Goal: Check status: Check status

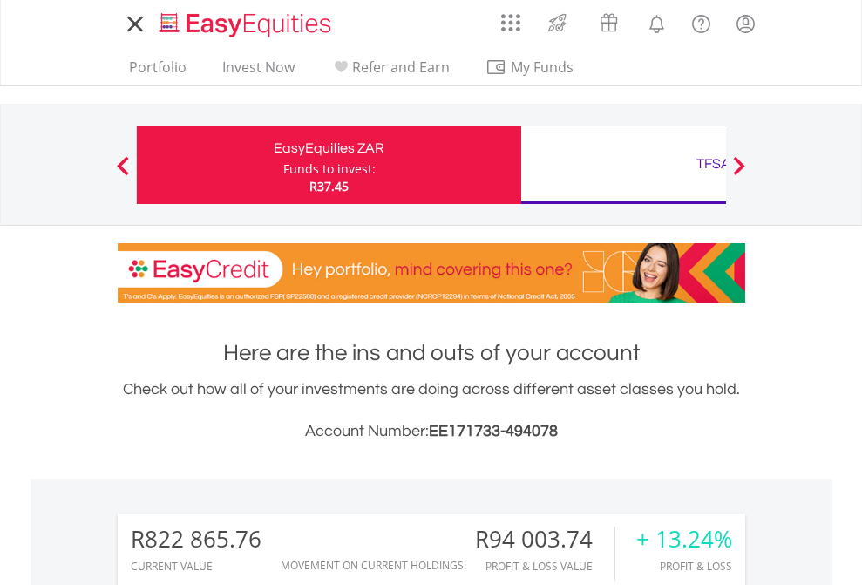
scroll to position [167, 274]
click at [283, 165] on div "Funds to invest:" at bounding box center [329, 168] width 92 height 17
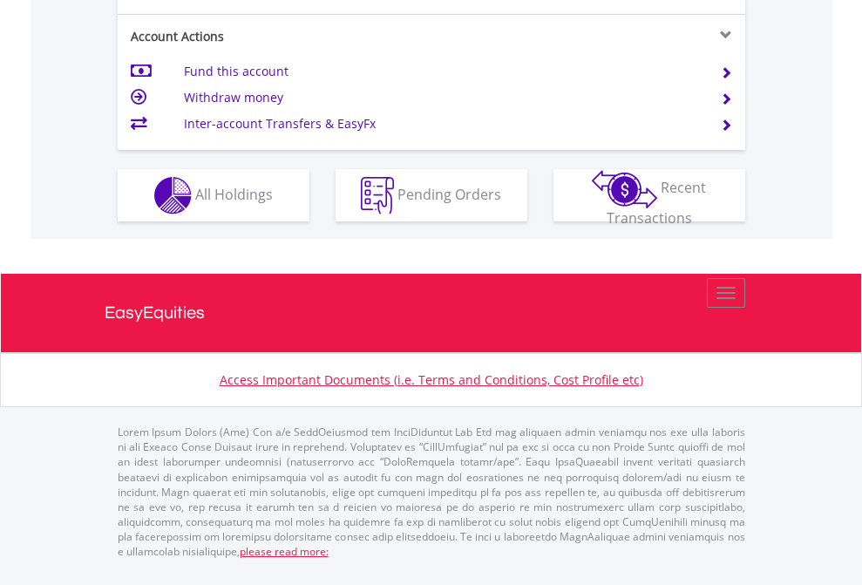
scroll to position [1705, 0]
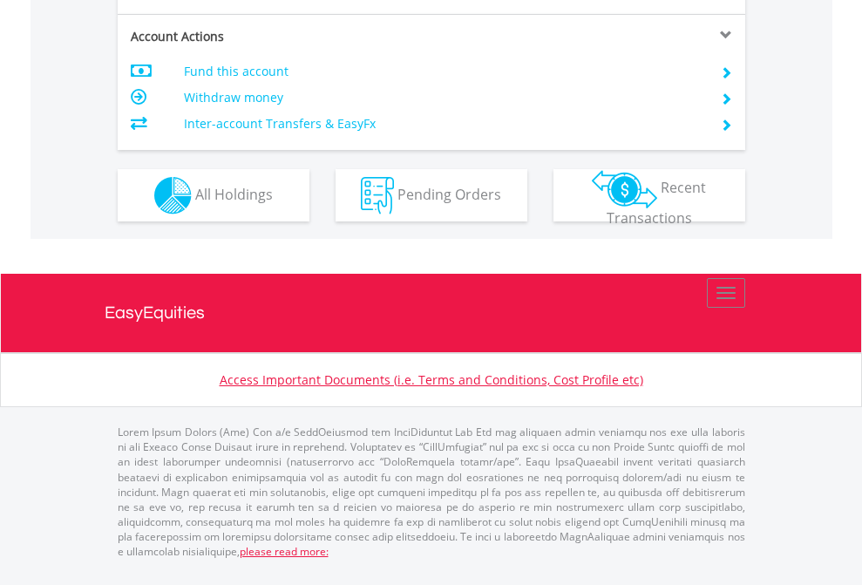
scroll to position [1670, 0]
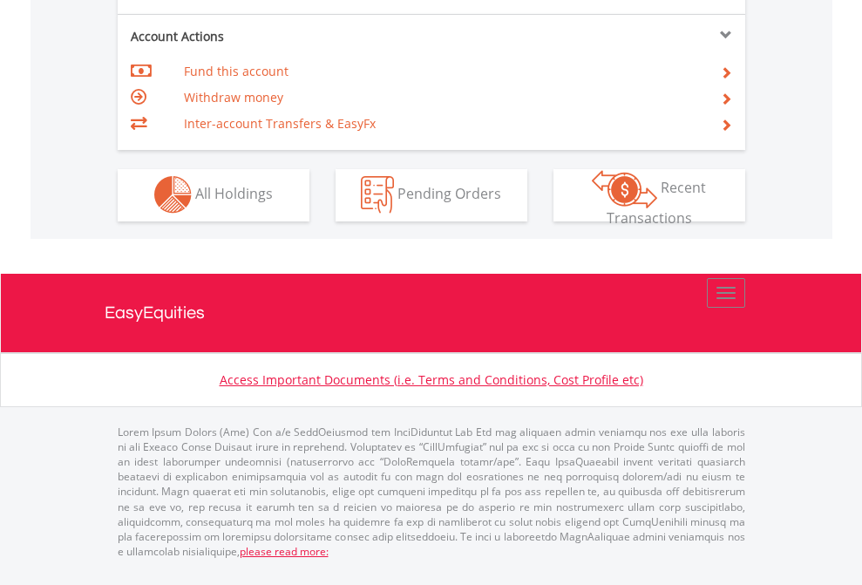
scroll to position [1630, 0]
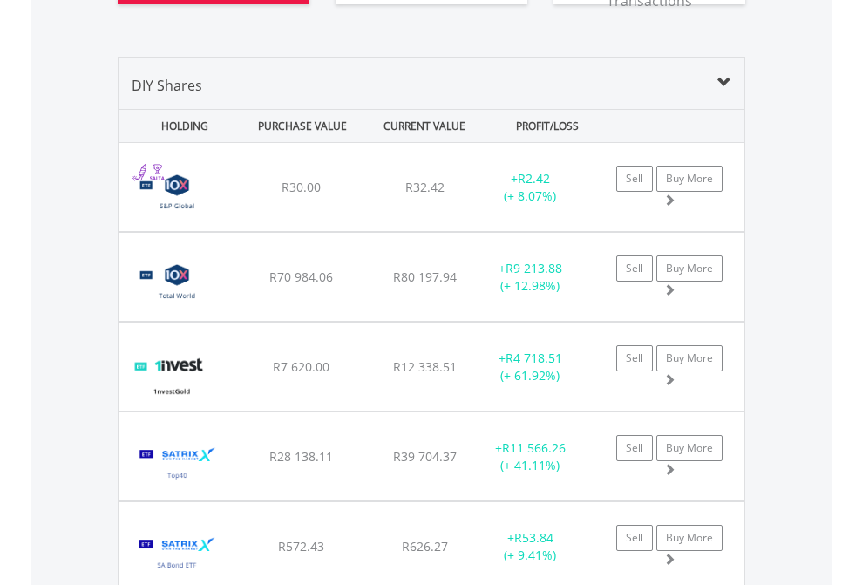
scroll to position [2043, 0]
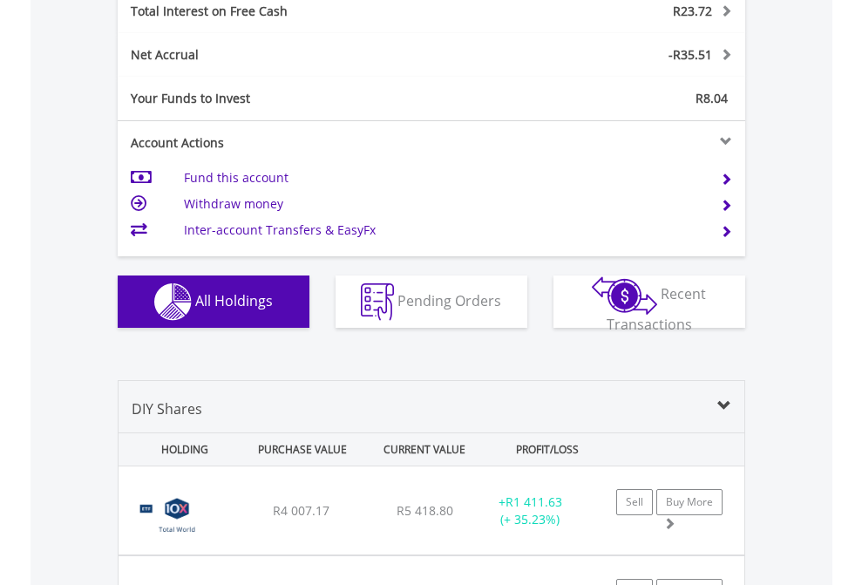
scroll to position [2008, 0]
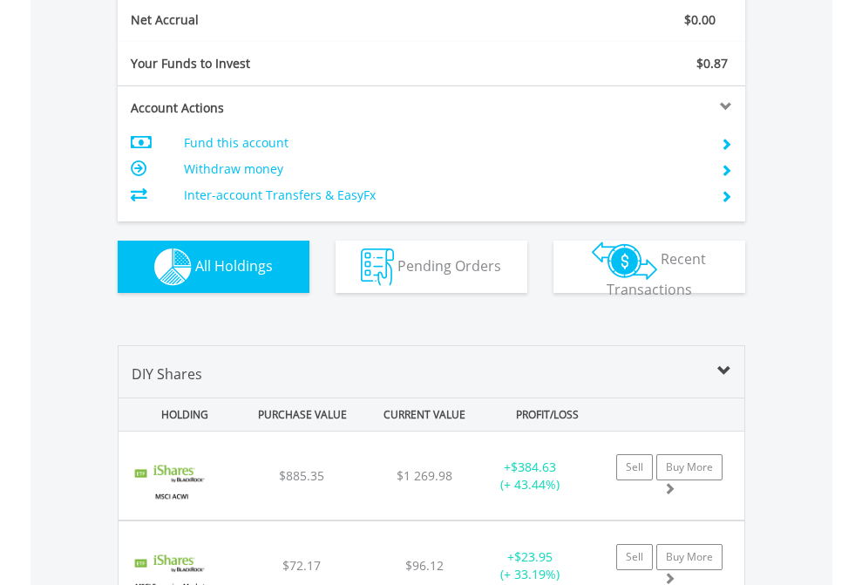
scroll to position [1973, 0]
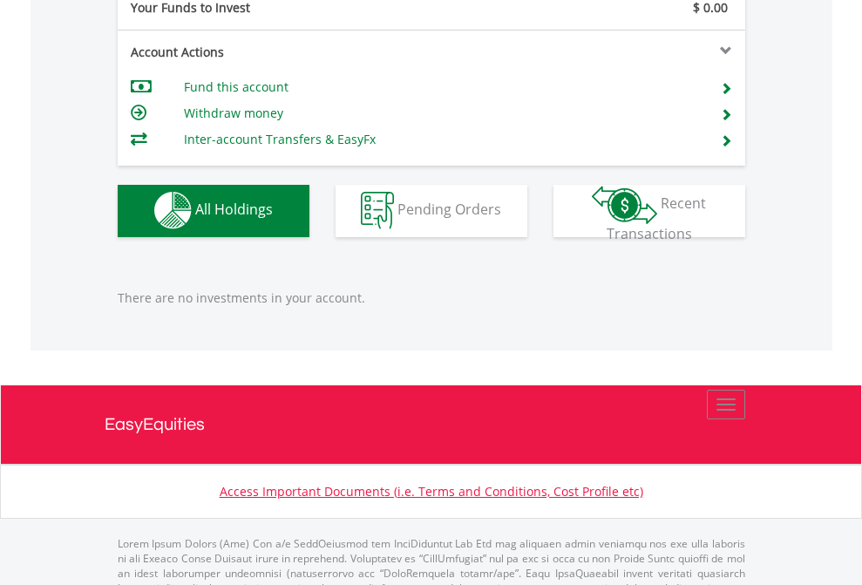
scroll to position [1725, 0]
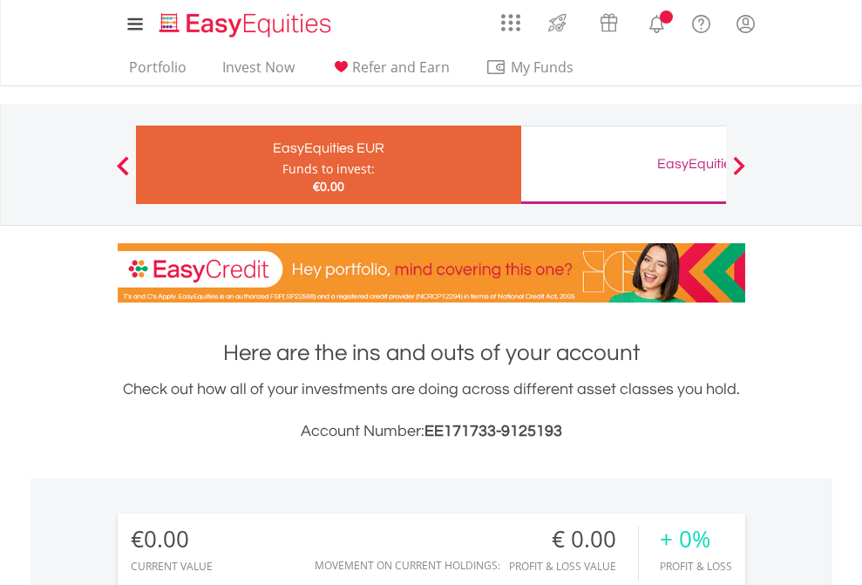
scroll to position [167, 274]
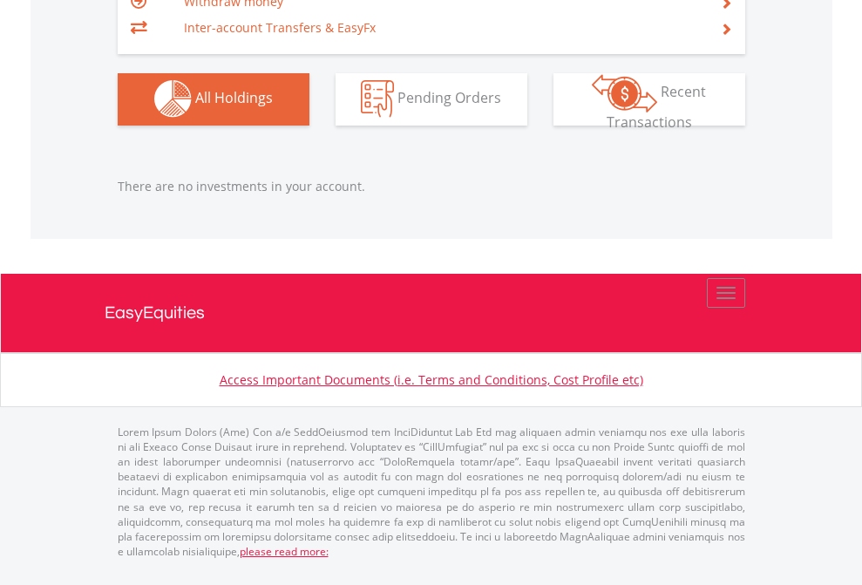
scroll to position [1725, 0]
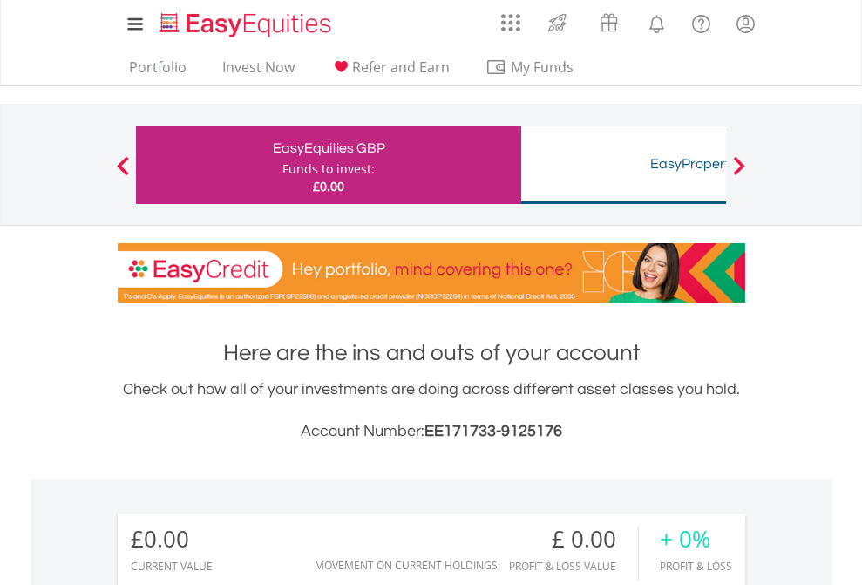
scroll to position [167, 274]
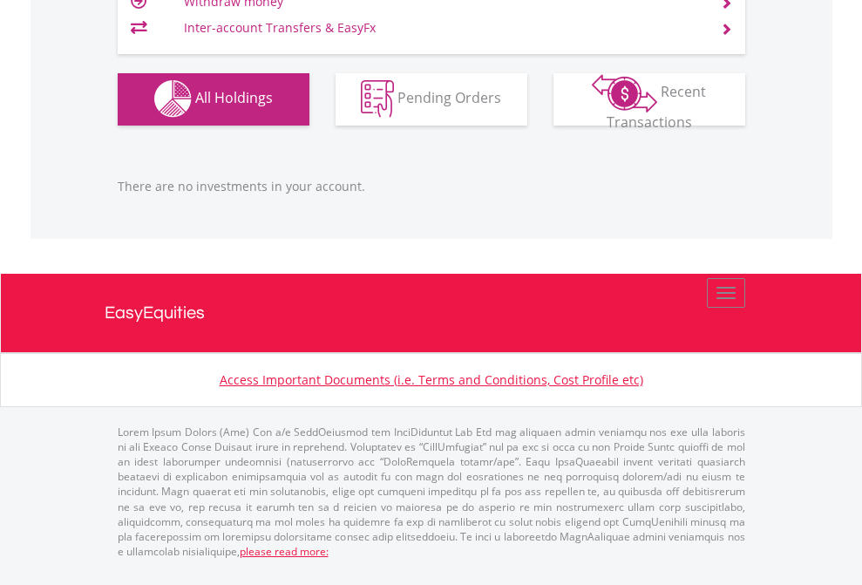
scroll to position [1725, 0]
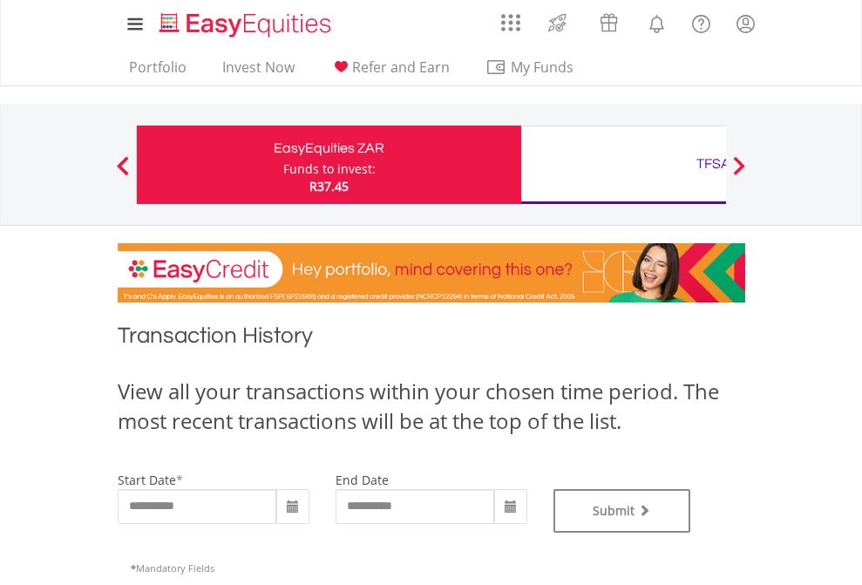
type input "**********"
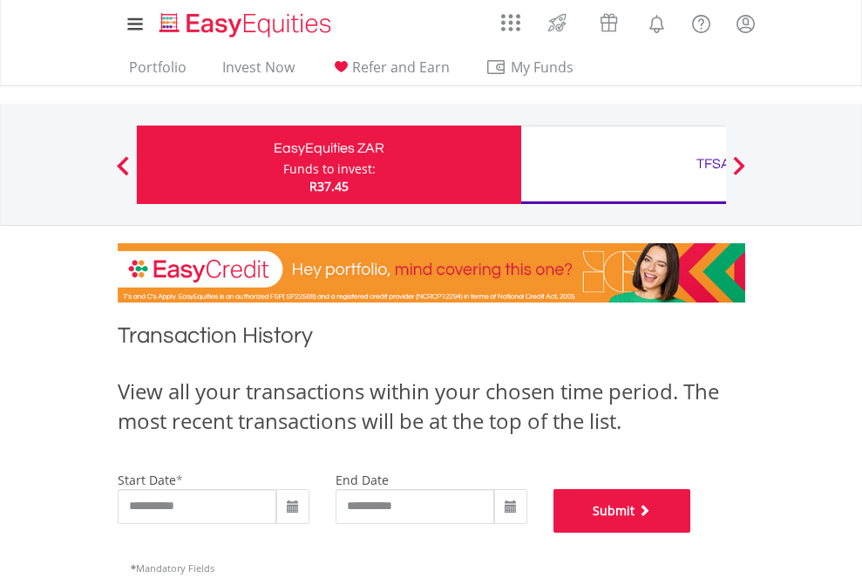
click at [691, 532] on button "Submit" at bounding box center [622, 511] width 138 height 44
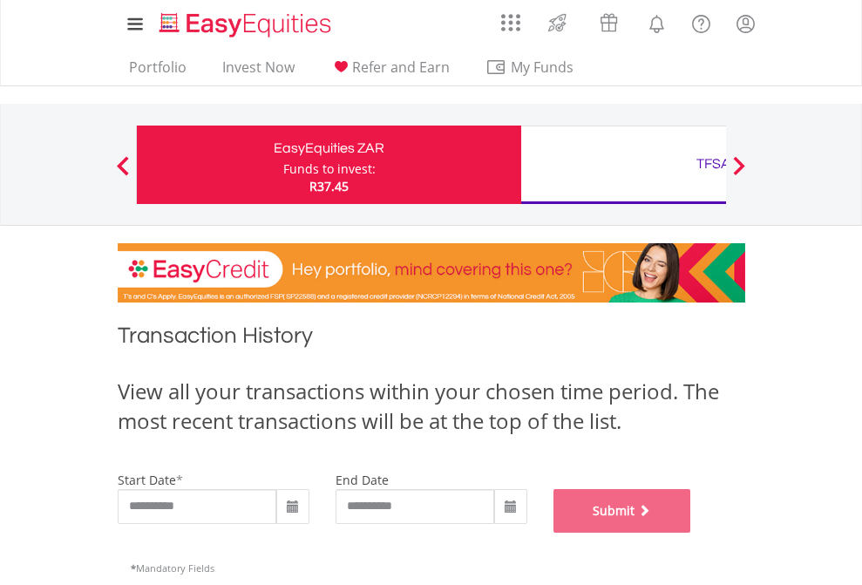
scroll to position [707, 0]
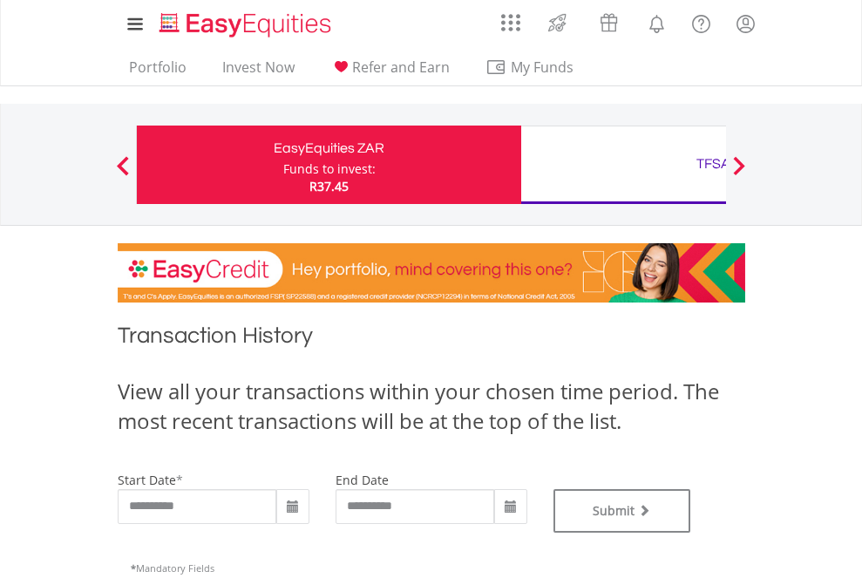
click at [623, 165] on div "TFSA" at bounding box center [713, 164] width 363 height 24
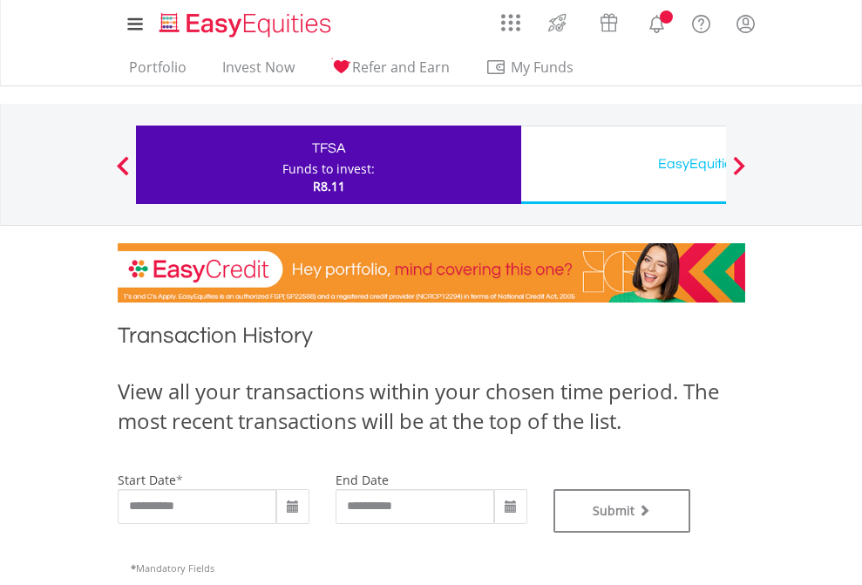
type input "**********"
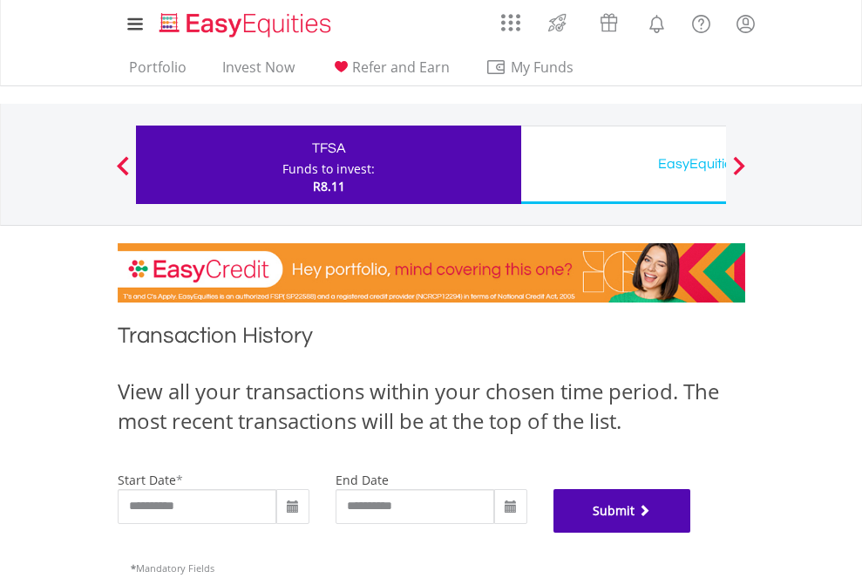
click at [691, 532] on button "Submit" at bounding box center [622, 511] width 138 height 44
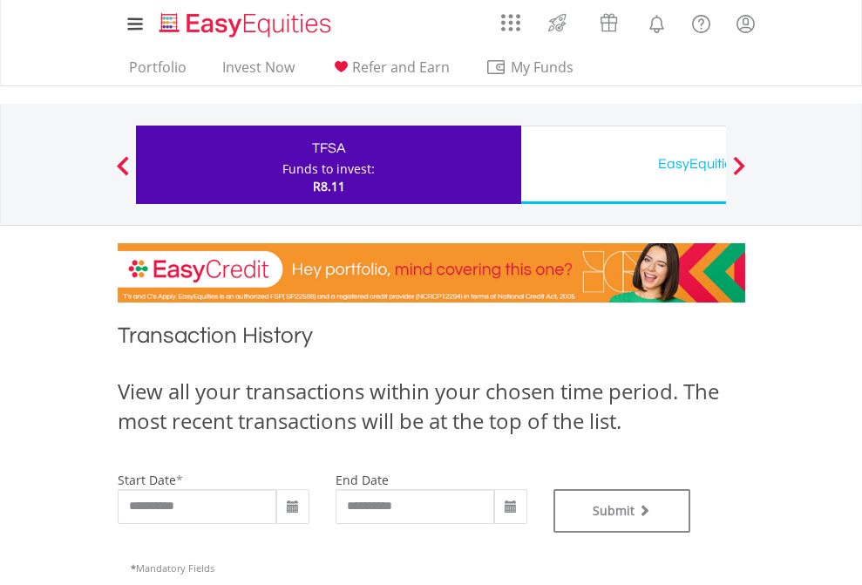
click at [623, 165] on div "EasyEquities USD" at bounding box center [713, 164] width 363 height 24
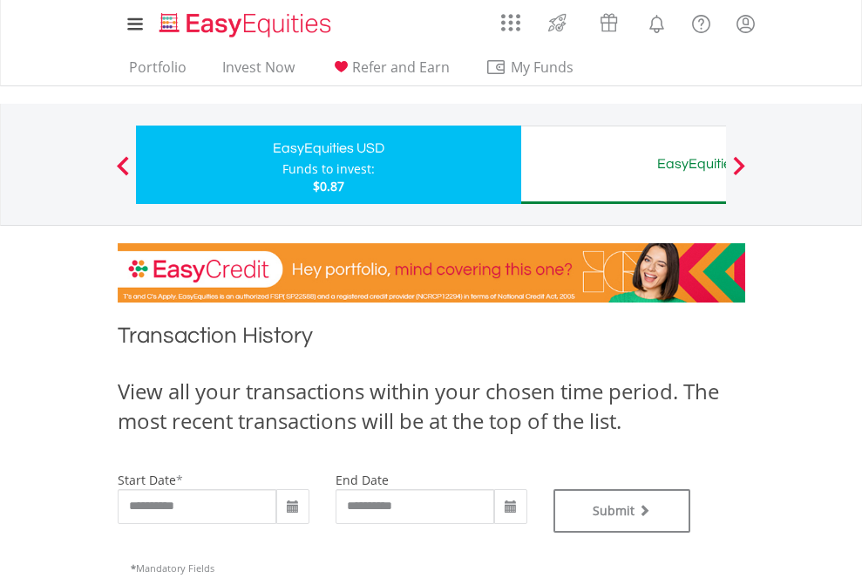
type input "**********"
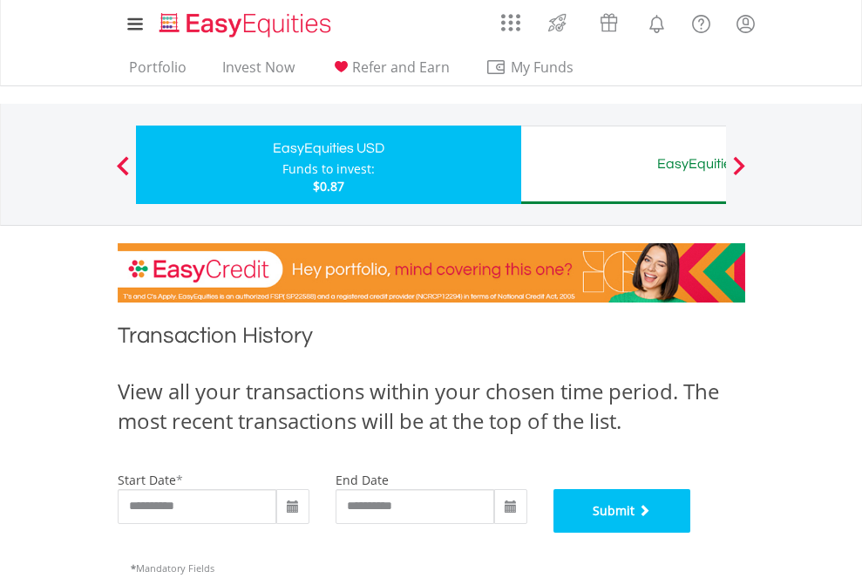
click at [691, 532] on button "Submit" at bounding box center [622, 511] width 138 height 44
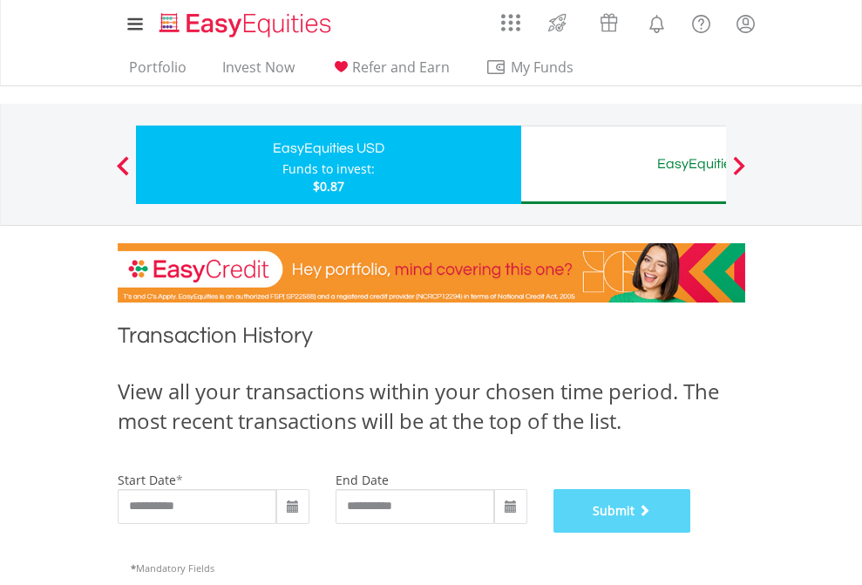
scroll to position [707, 0]
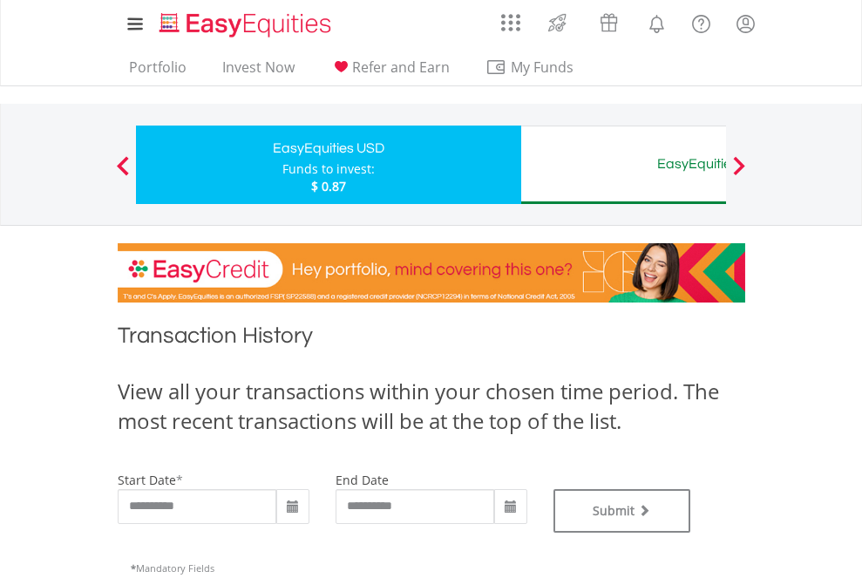
click at [623, 165] on div "EasyEquities AUD" at bounding box center [713, 164] width 363 height 24
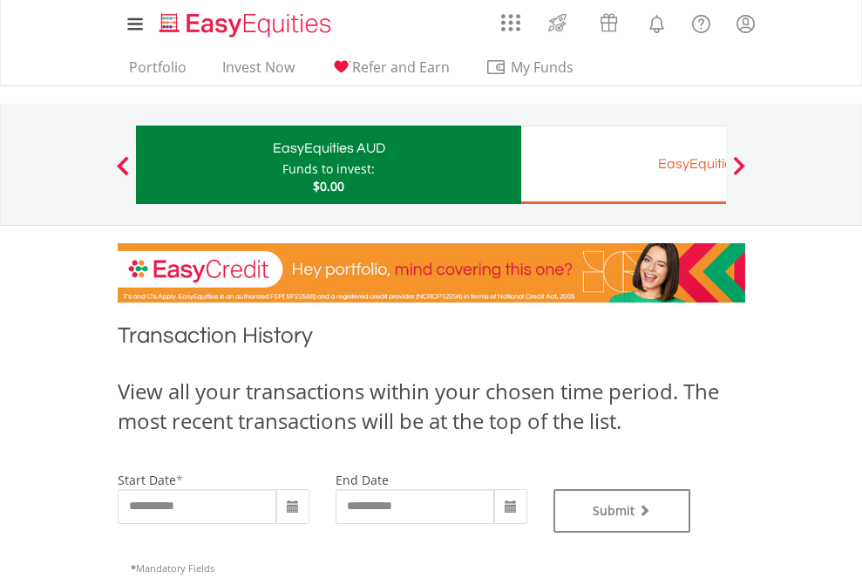
type input "**********"
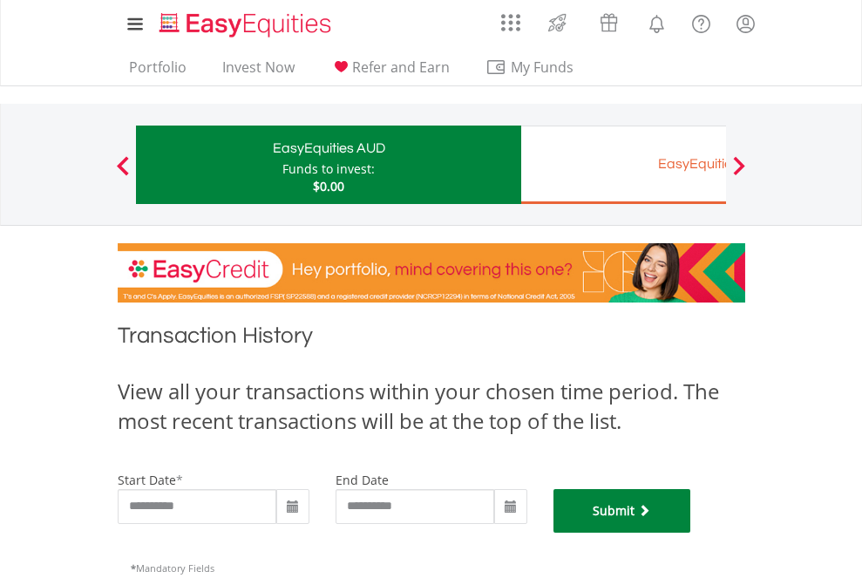
click at [691, 532] on button "Submit" at bounding box center [622, 511] width 138 height 44
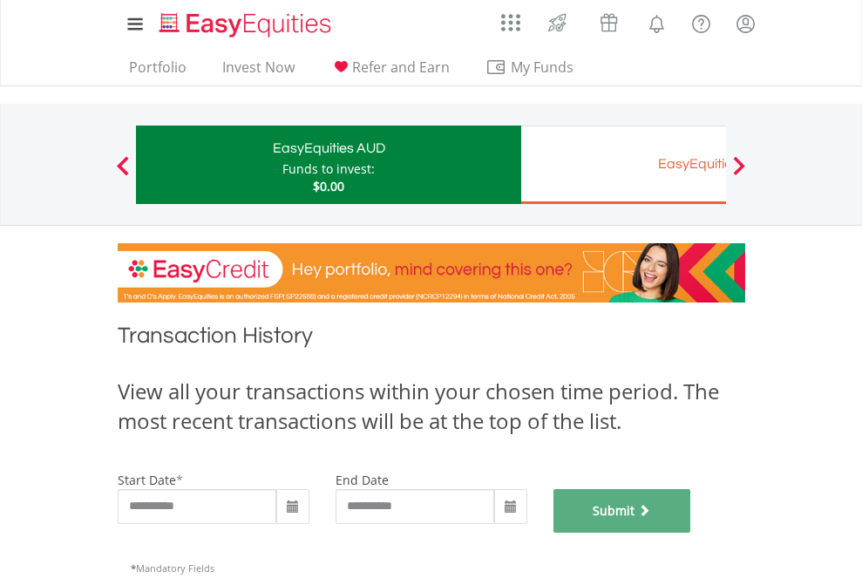
scroll to position [707, 0]
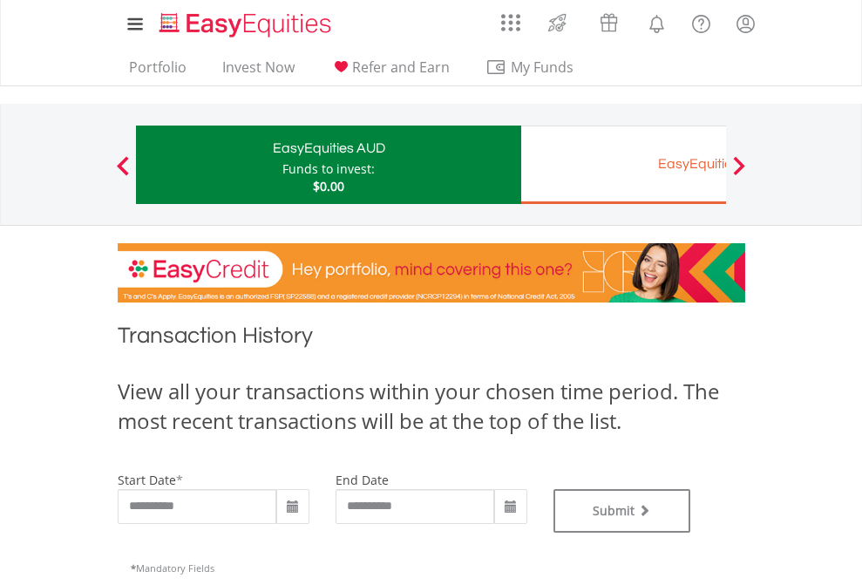
click at [623, 165] on div "EasyEquities EUR" at bounding box center [713, 164] width 363 height 24
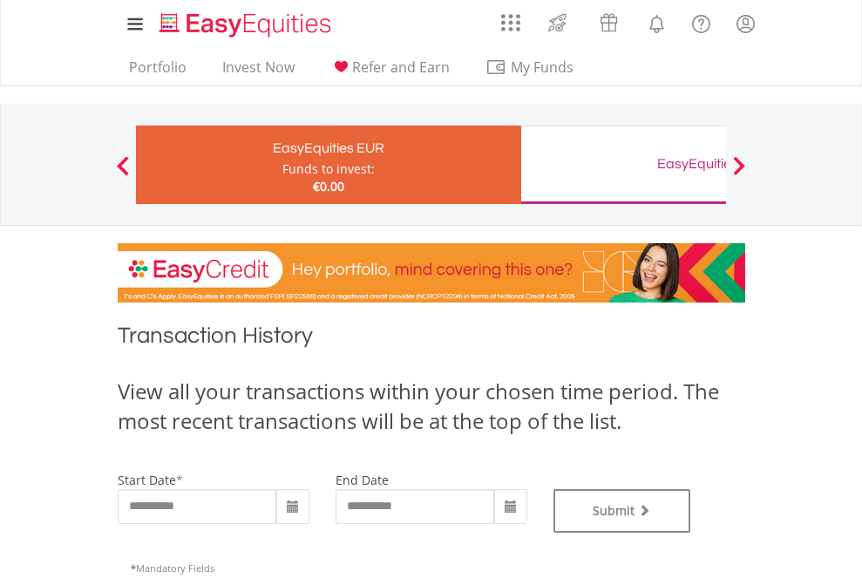
type input "**********"
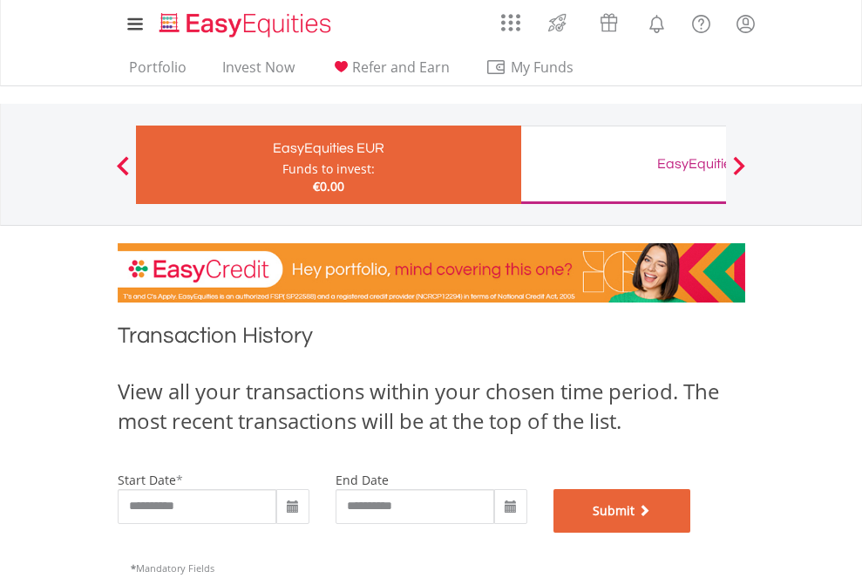
click at [691, 532] on button "Submit" at bounding box center [622, 511] width 138 height 44
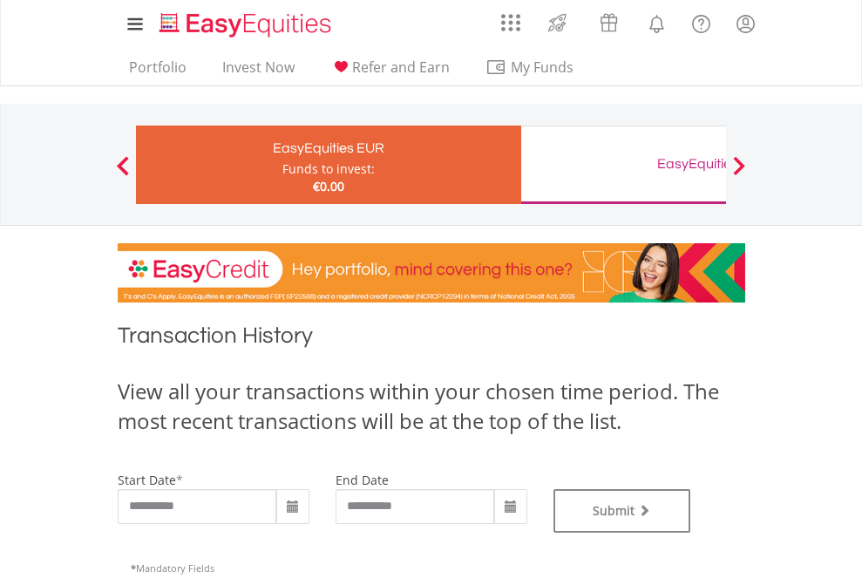
click at [623, 165] on div "EasyEquities GBP" at bounding box center [713, 164] width 363 height 24
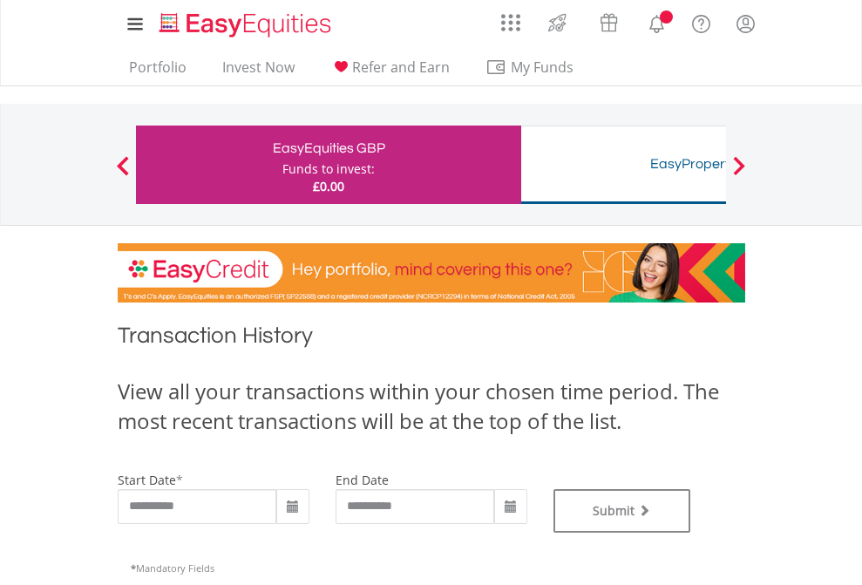
type input "**********"
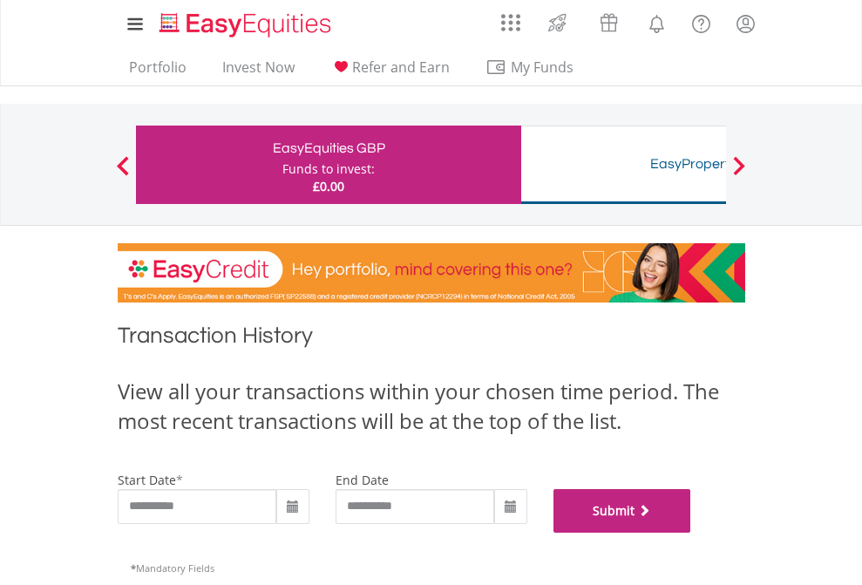
click at [691, 532] on button "Submit" at bounding box center [622, 511] width 138 height 44
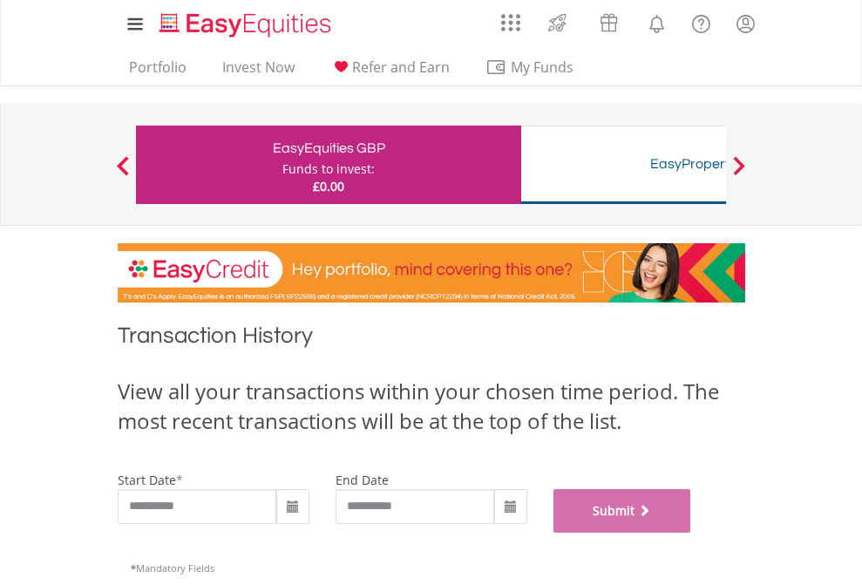
scroll to position [707, 0]
